Goal: Task Accomplishment & Management: Manage account settings

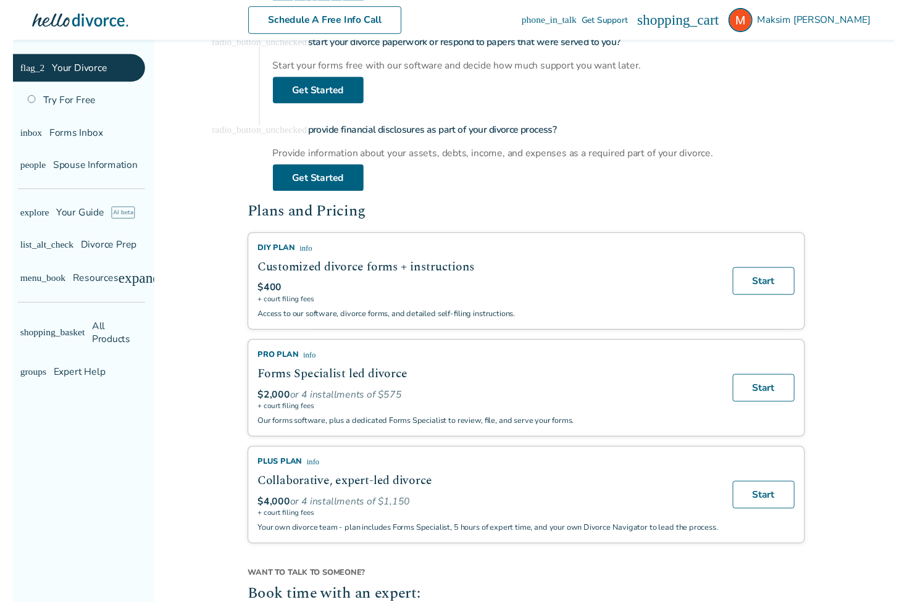
scroll to position [637, 0]
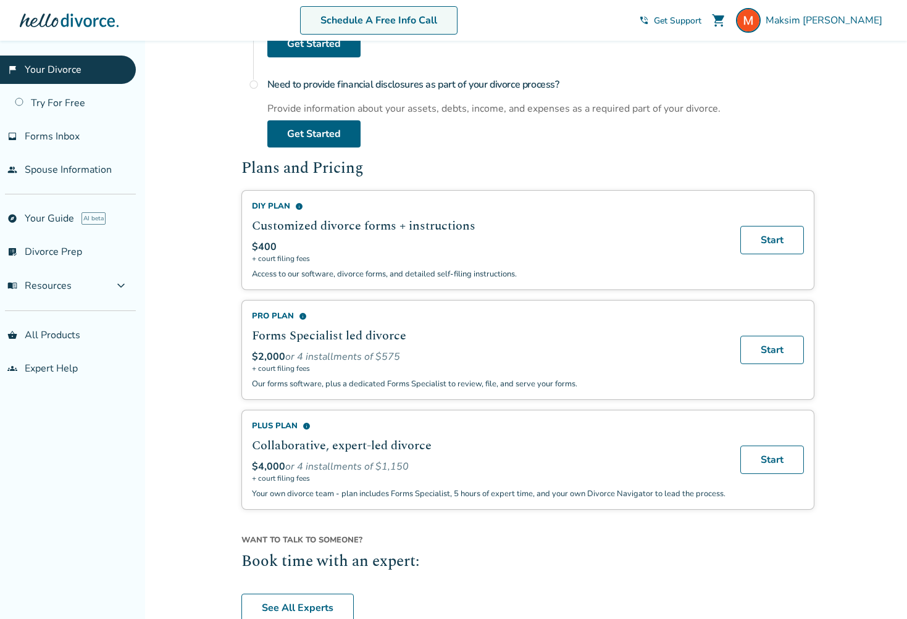
click at [445, 25] on link "Schedule A Free Info Call" at bounding box center [378, 20] width 157 height 28
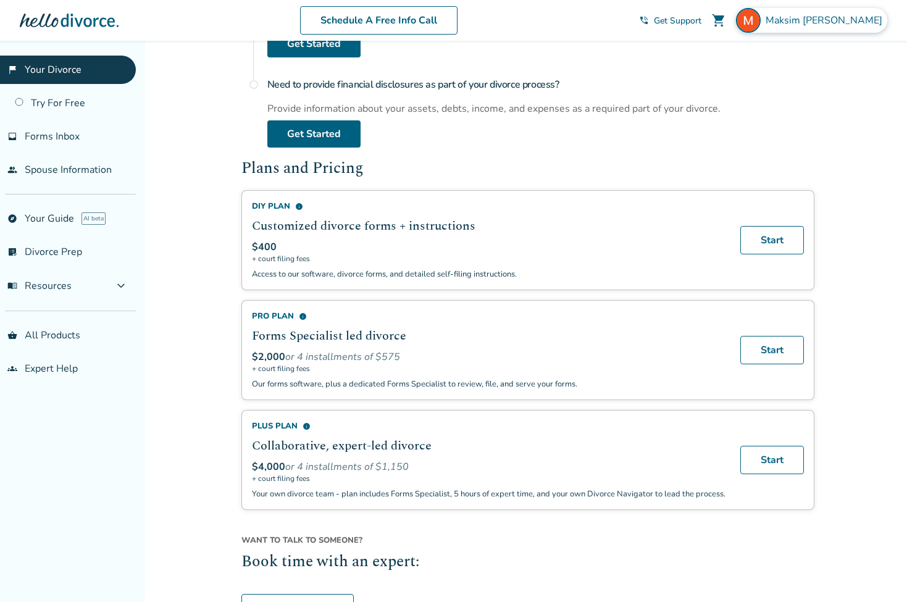
click at [839, 11] on div "[PERSON_NAME]" at bounding box center [811, 20] width 151 height 25
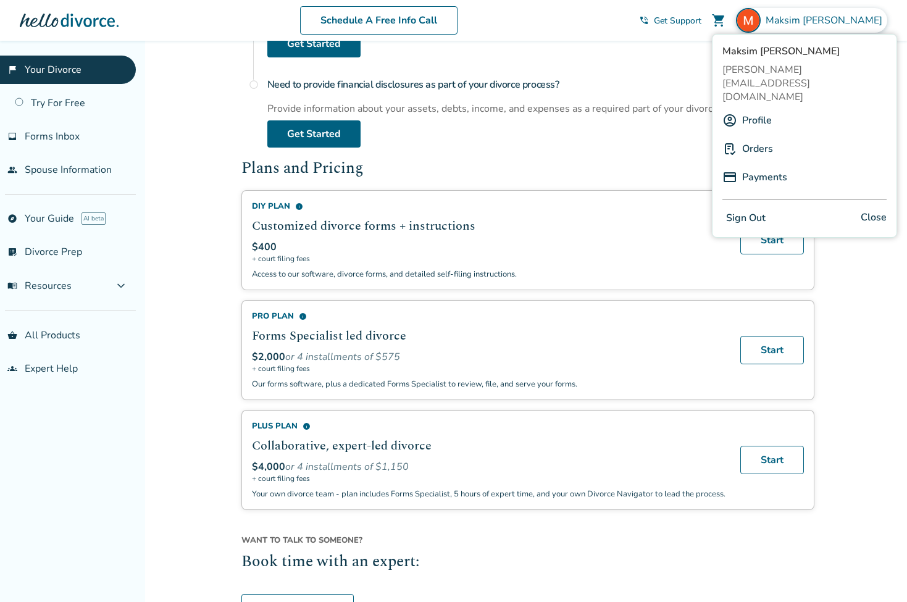
click at [752, 137] on link "Orders" at bounding box center [757, 148] width 31 height 23
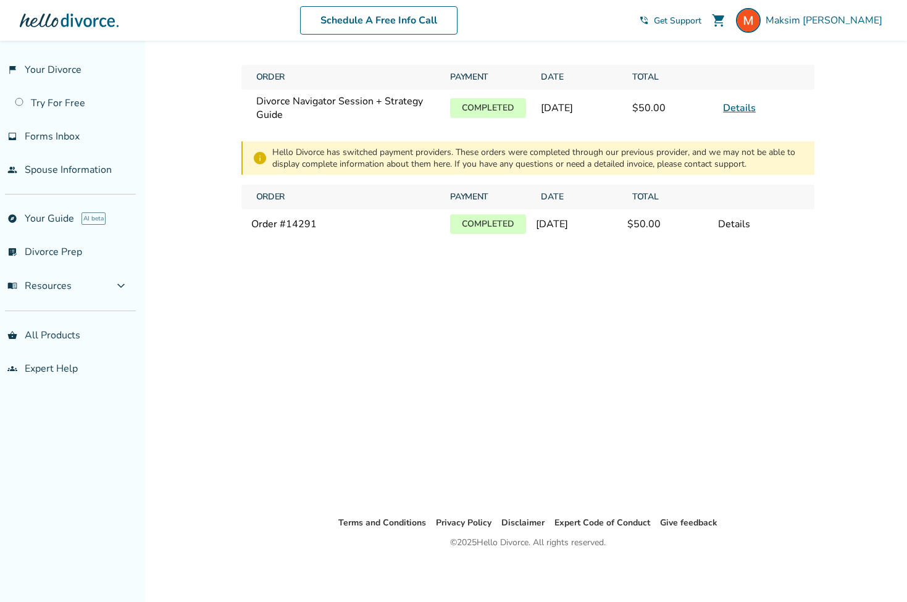
click at [729, 227] on div "Details" at bounding box center [761, 224] width 86 height 14
click at [742, 225] on div "Details" at bounding box center [761, 224] width 86 height 14
click at [499, 222] on p "Completed" at bounding box center [488, 224] width 76 height 20
click at [271, 225] on div "Order # 14291" at bounding box center [346, 224] width 190 height 14
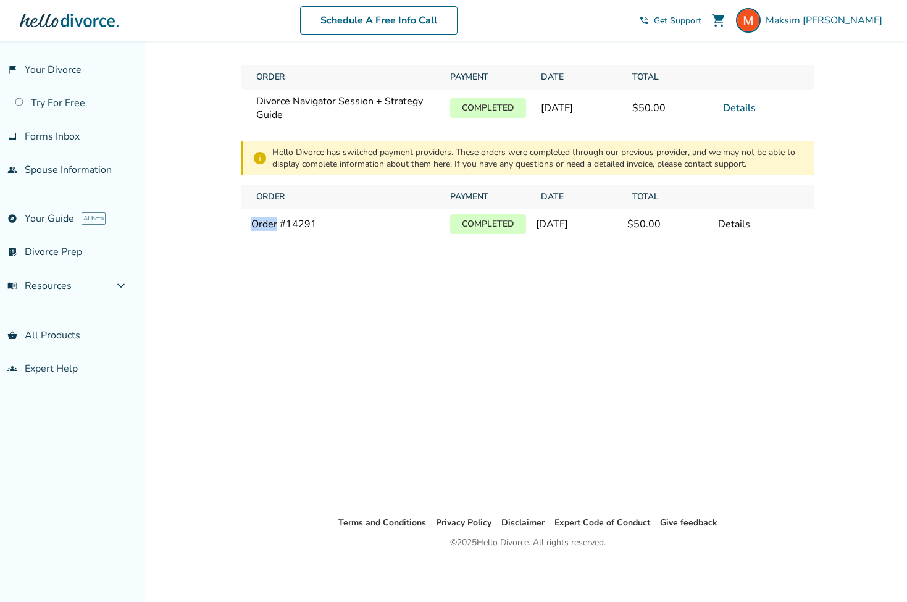
click at [271, 225] on div "Order # 14291" at bounding box center [346, 224] width 190 height 14
click at [786, 228] on div "Details" at bounding box center [761, 224] width 86 height 14
click at [750, 110] on link "Details" at bounding box center [739, 108] width 33 height 14
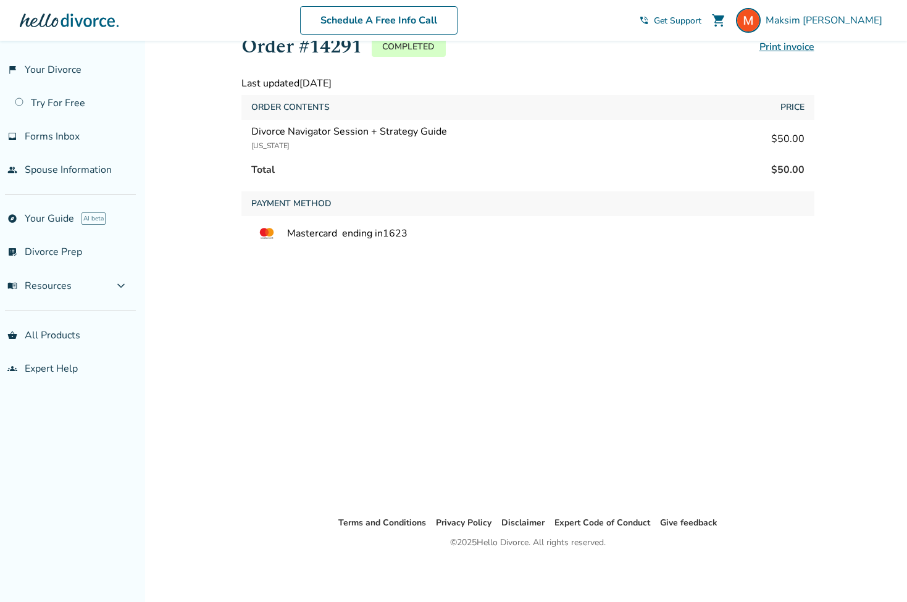
click at [615, 476] on div "Orders / Order details Order #14291 Completed Print invoice Last updated [DATE]…" at bounding box center [528, 258] width 593 height 516
